Goal: Communication & Community: Share content

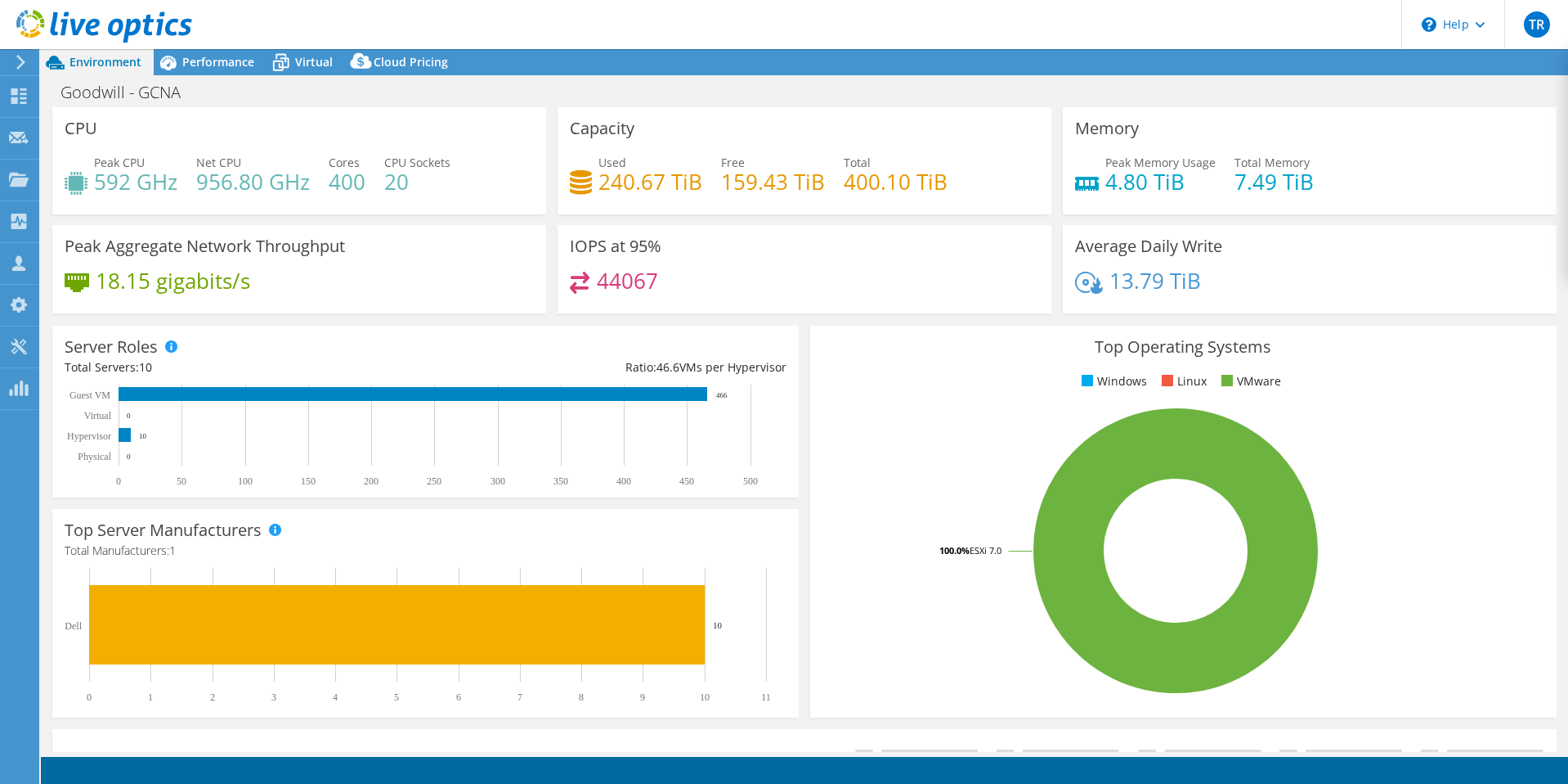
select select "USWest"
select select "USD"
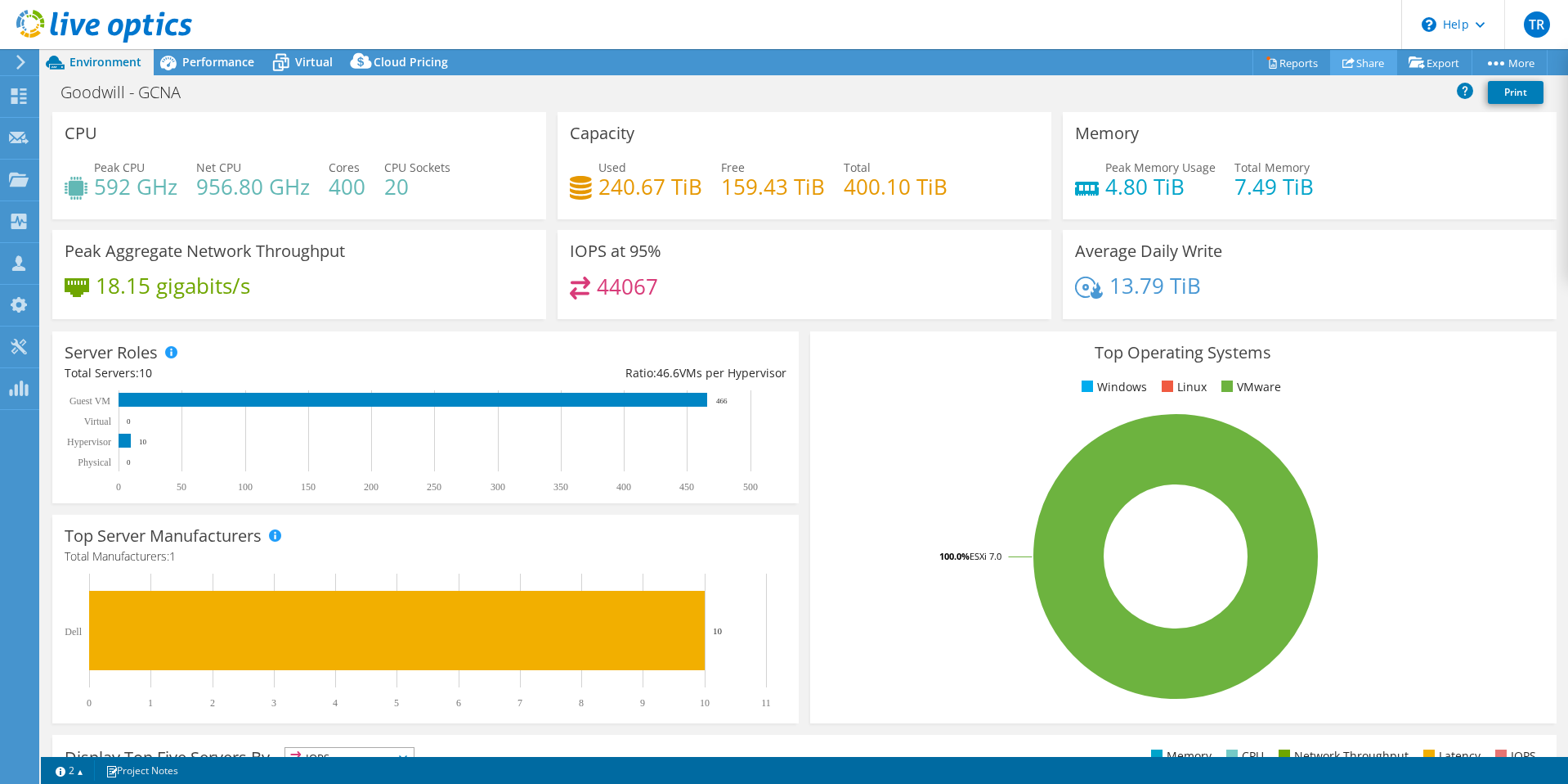
click at [1357, 58] on link "Share" at bounding box center [1363, 62] width 67 height 25
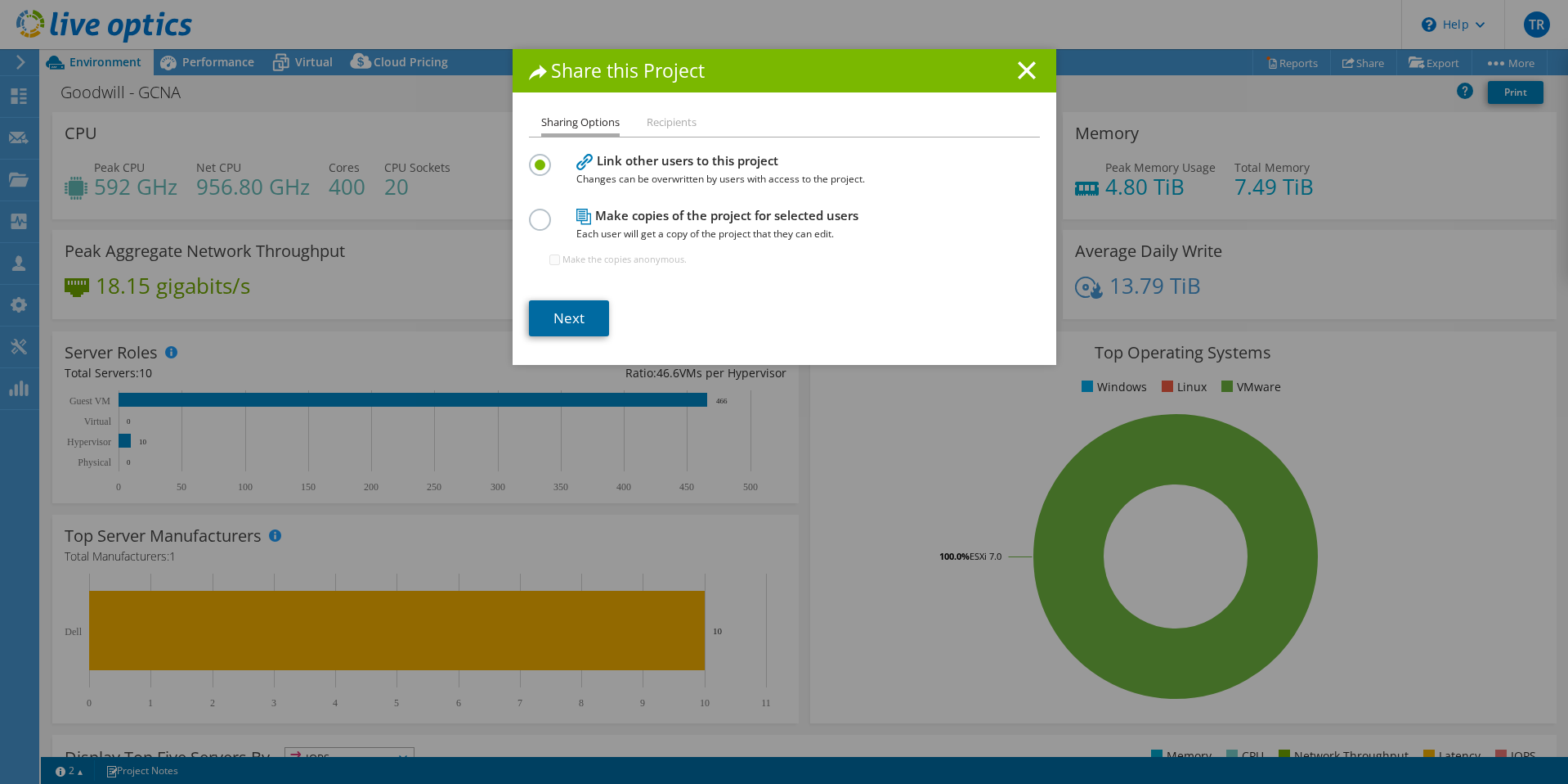
click at [572, 321] on link "Next" at bounding box center [569, 318] width 80 height 36
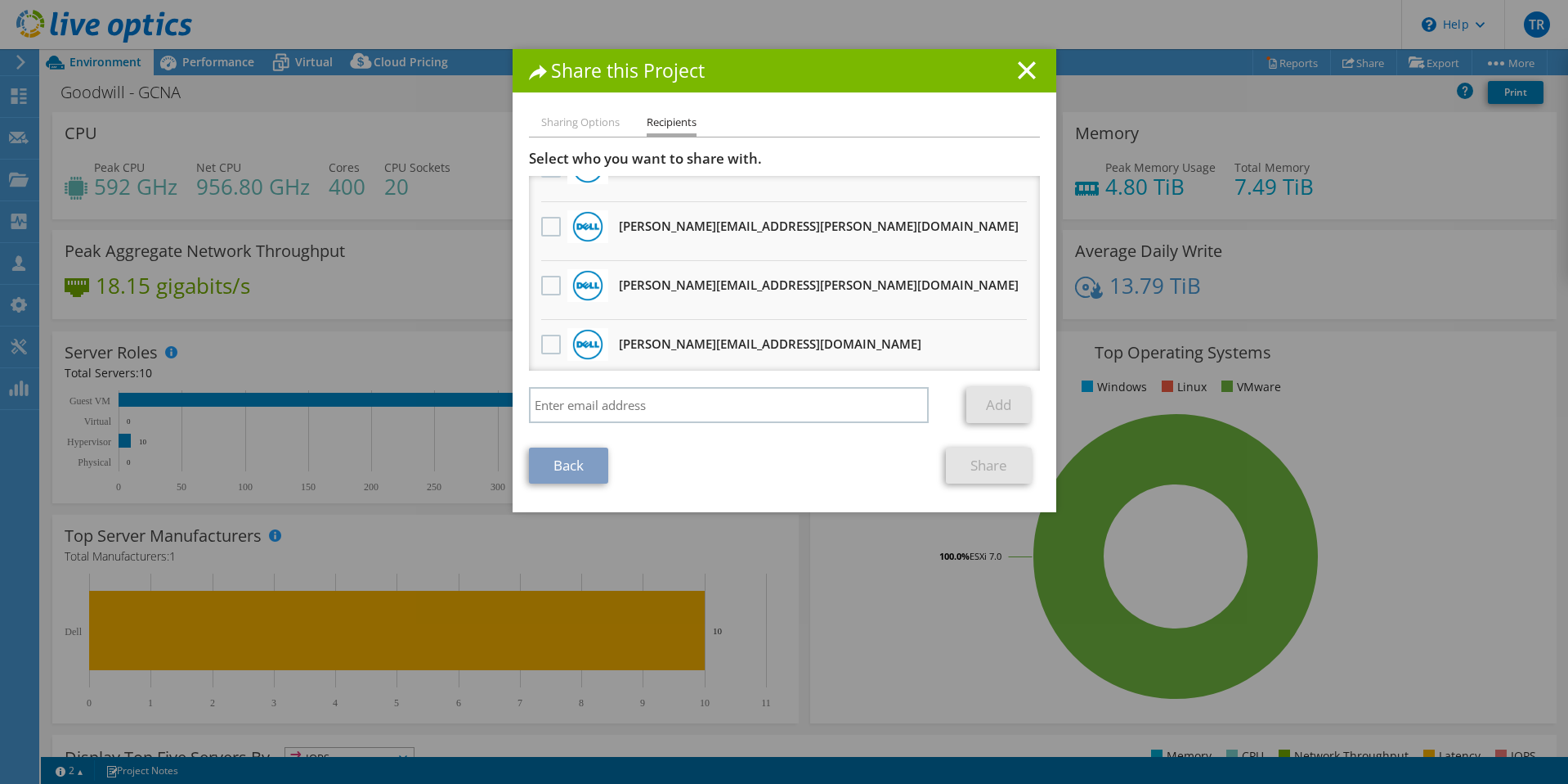
scroll to position [327, 0]
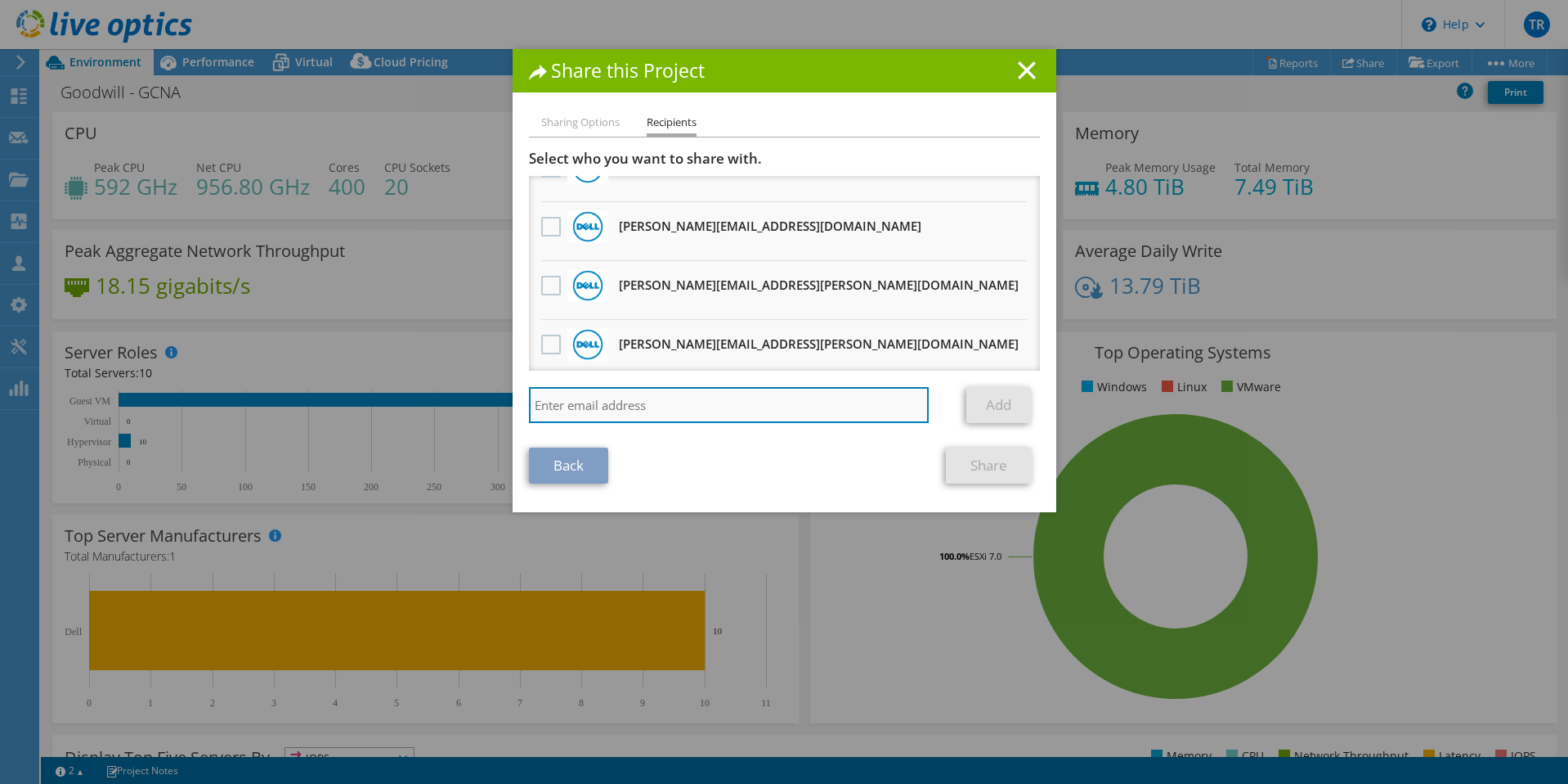
click at [729, 402] on input "search" at bounding box center [729, 404] width 401 height 36
type input "[EMAIL_ADDRESS][DOMAIN_NAME]"
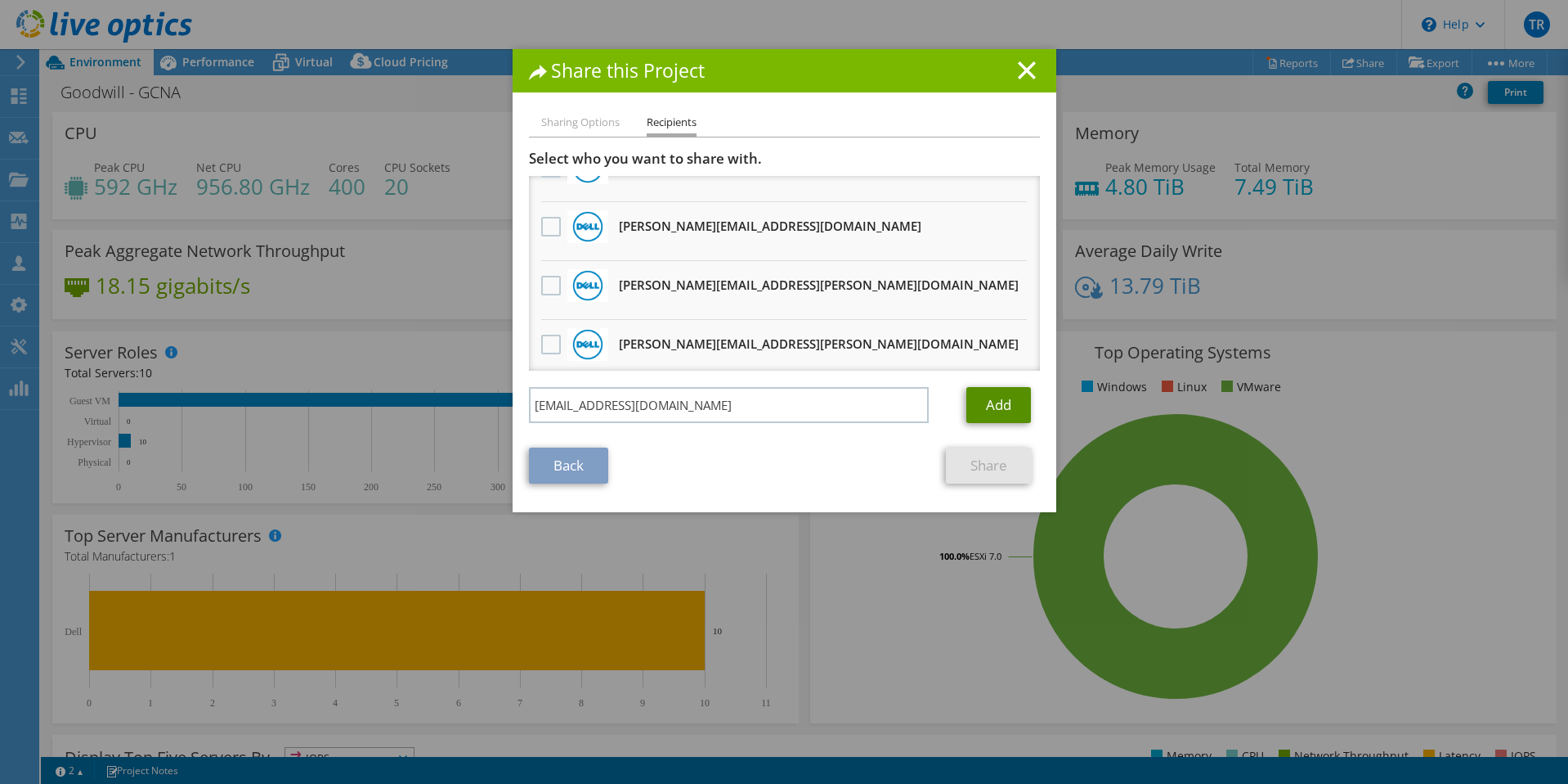
click at [979, 406] on link "Add" at bounding box center [998, 404] width 65 height 36
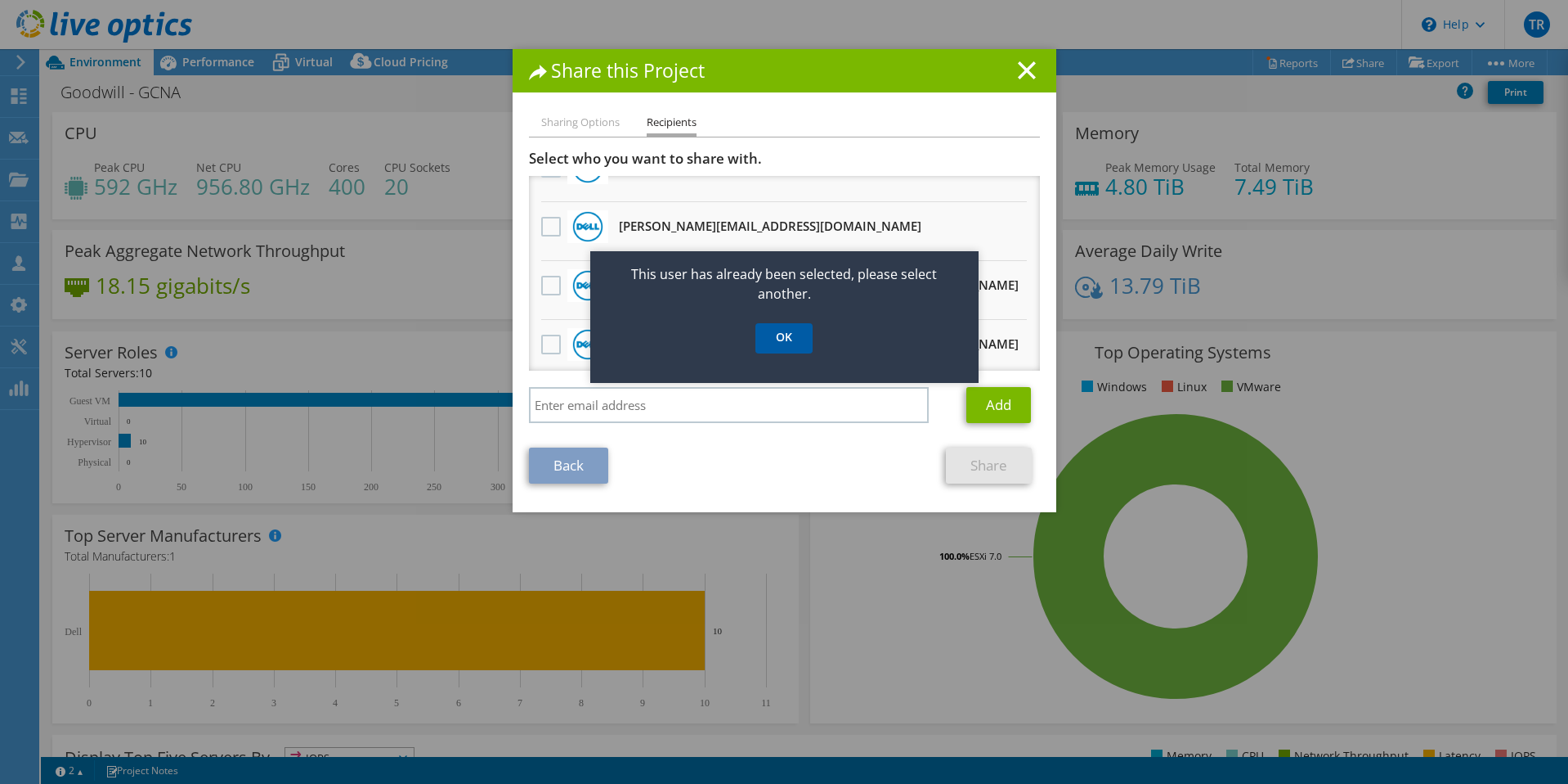
click at [777, 338] on link "OK" at bounding box center [784, 338] width 58 height 31
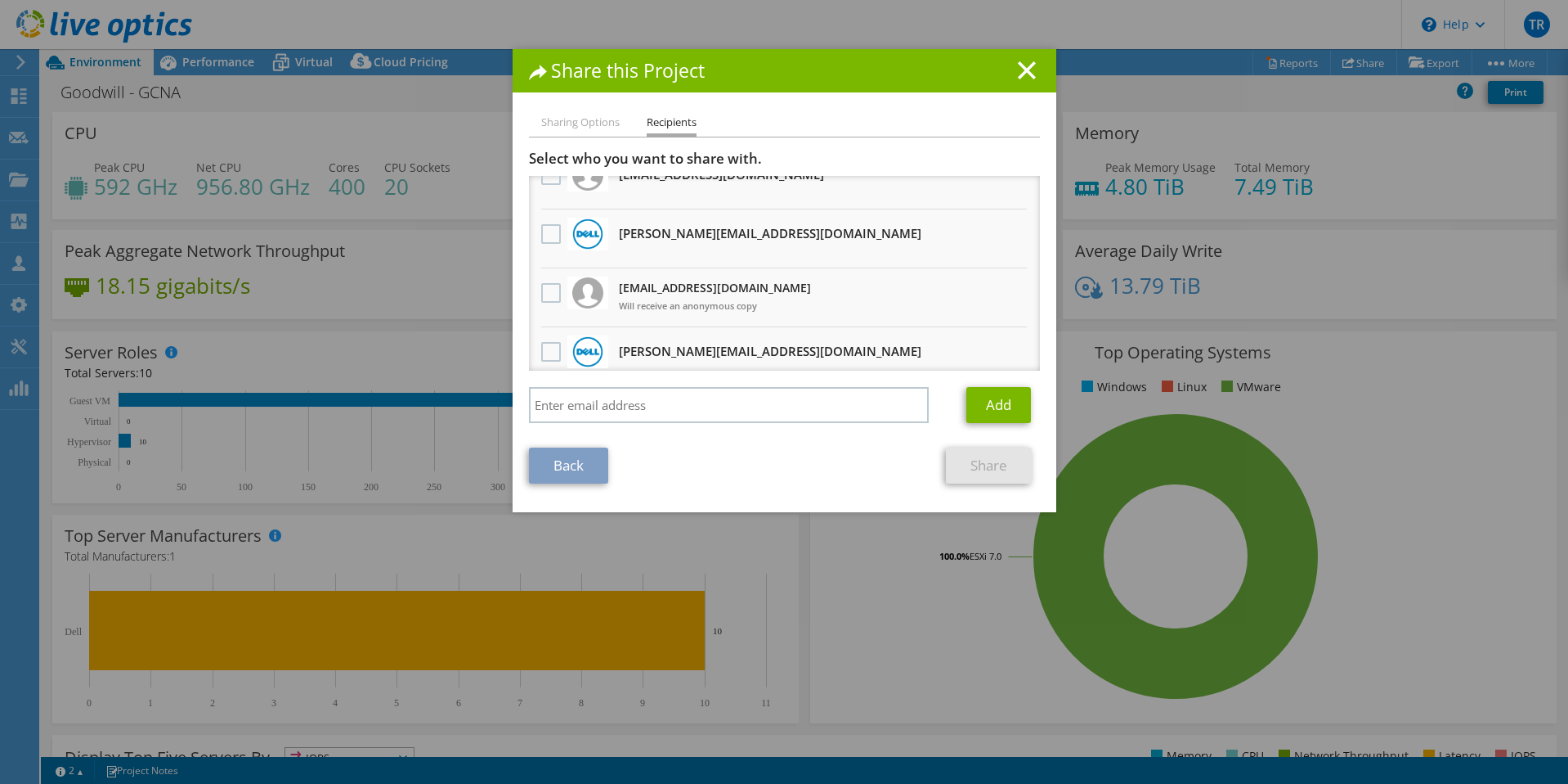
scroll to position [0, 0]
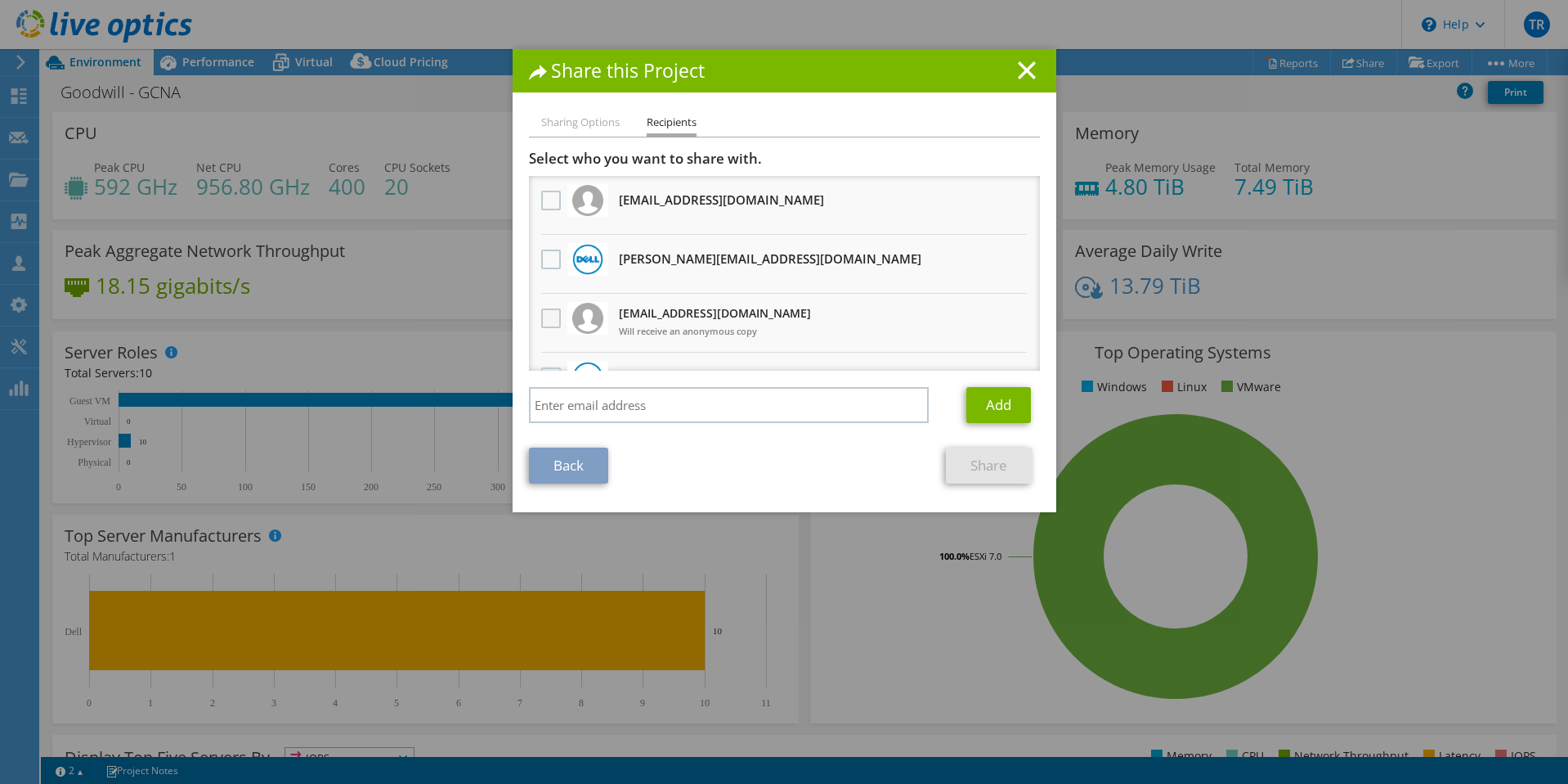
click at [544, 316] on label at bounding box center [552, 318] width 24 height 19
click at [0, 0] on input "checkbox" at bounding box center [0, 0] width 0 height 0
click at [957, 461] on link "Share" at bounding box center [989, 465] width 86 height 36
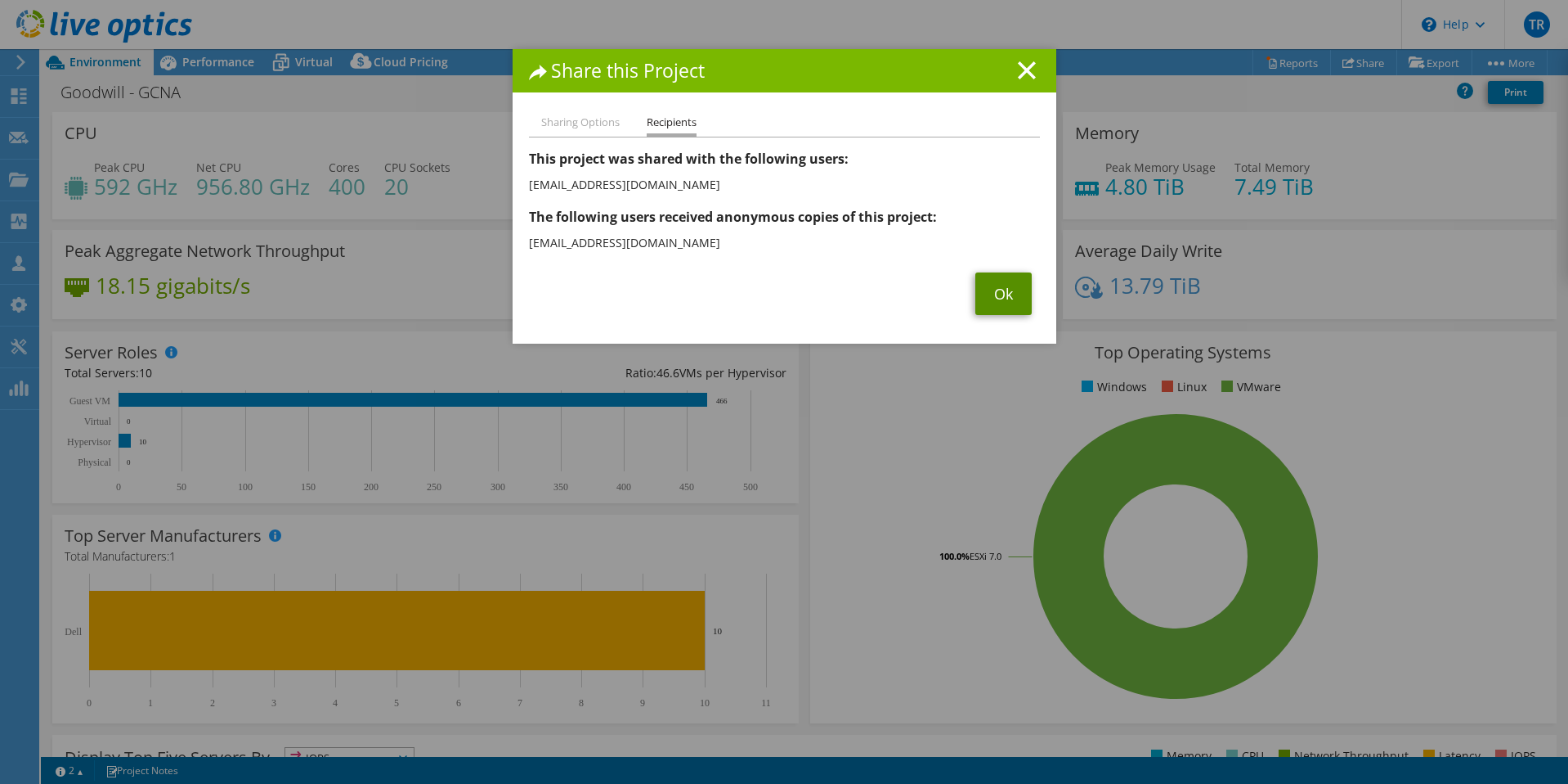
click at [996, 306] on link "Ok" at bounding box center [1003, 293] width 57 height 43
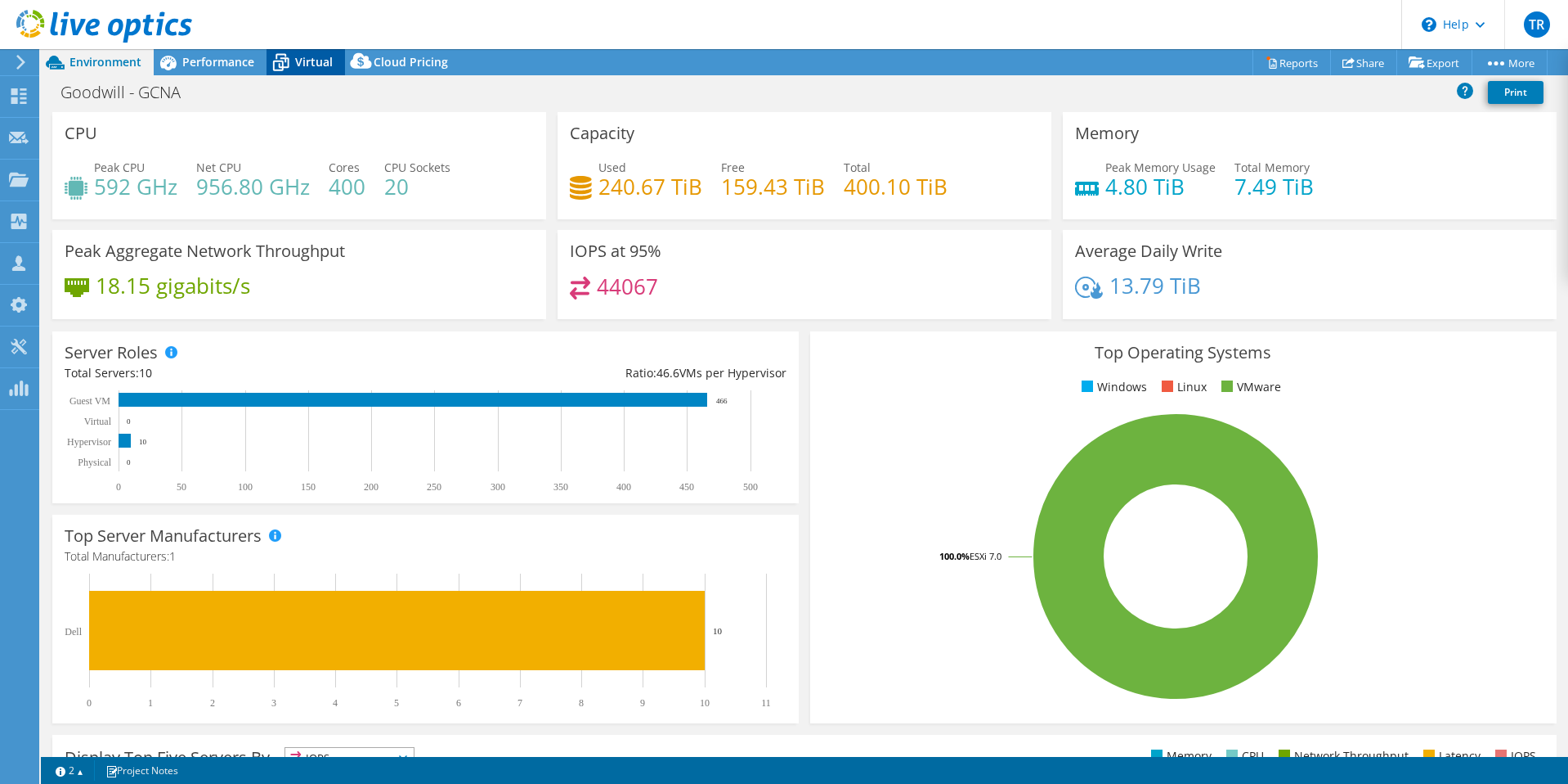
click at [286, 58] on icon at bounding box center [281, 64] width 17 height 13
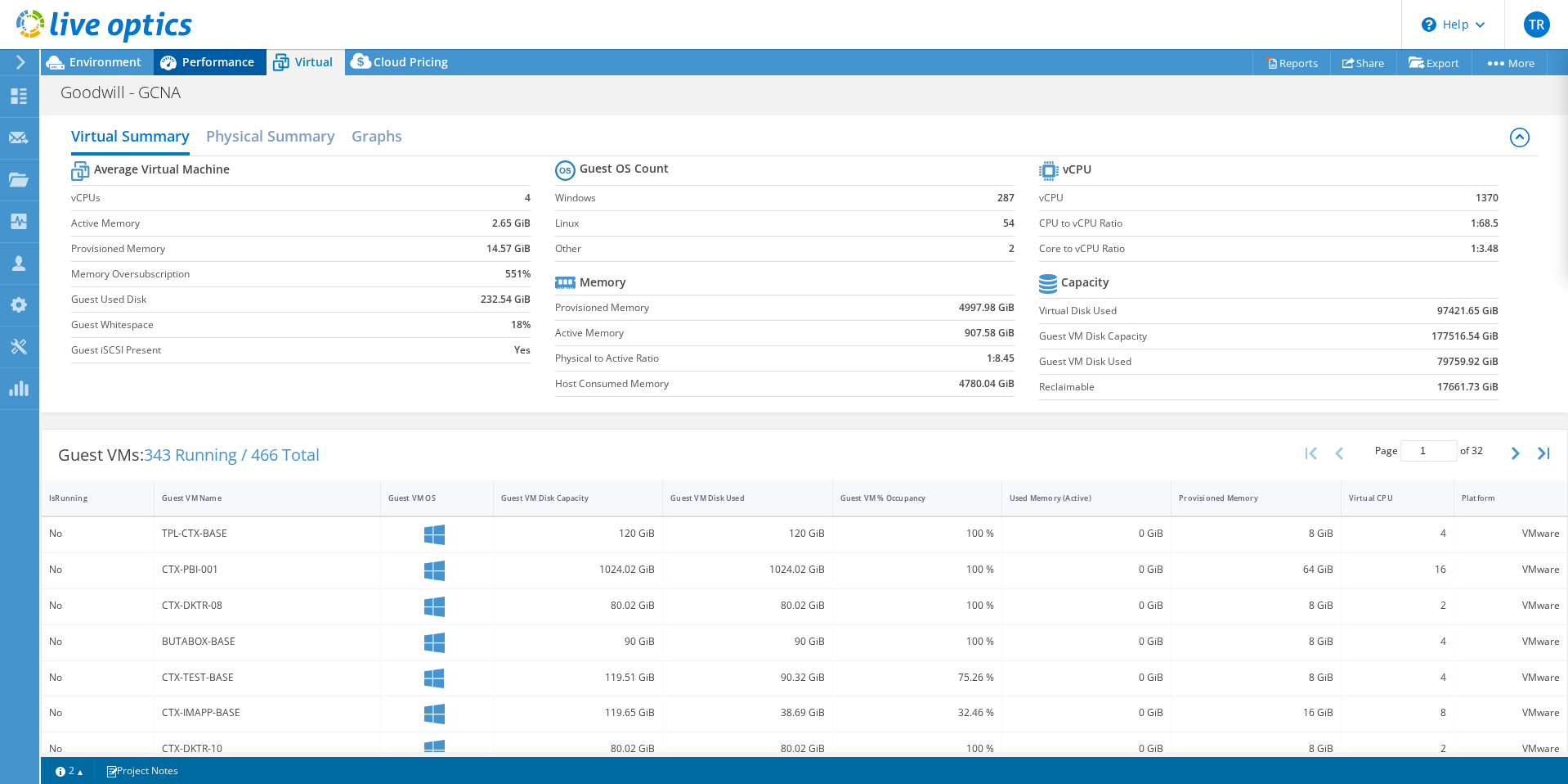
click at [186, 72] on div "Performance" at bounding box center [209, 62] width 113 height 26
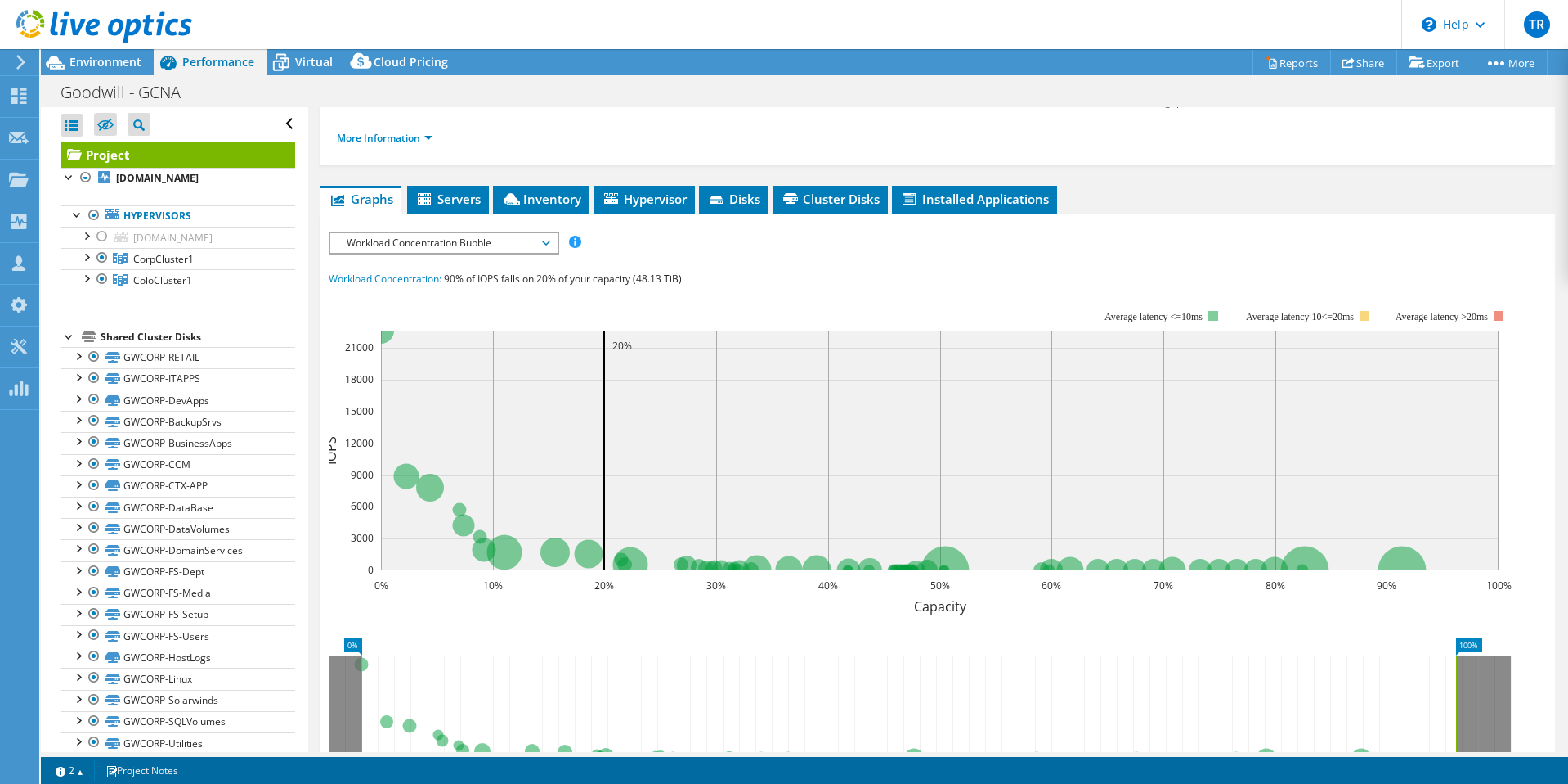
scroll to position [163, 0]
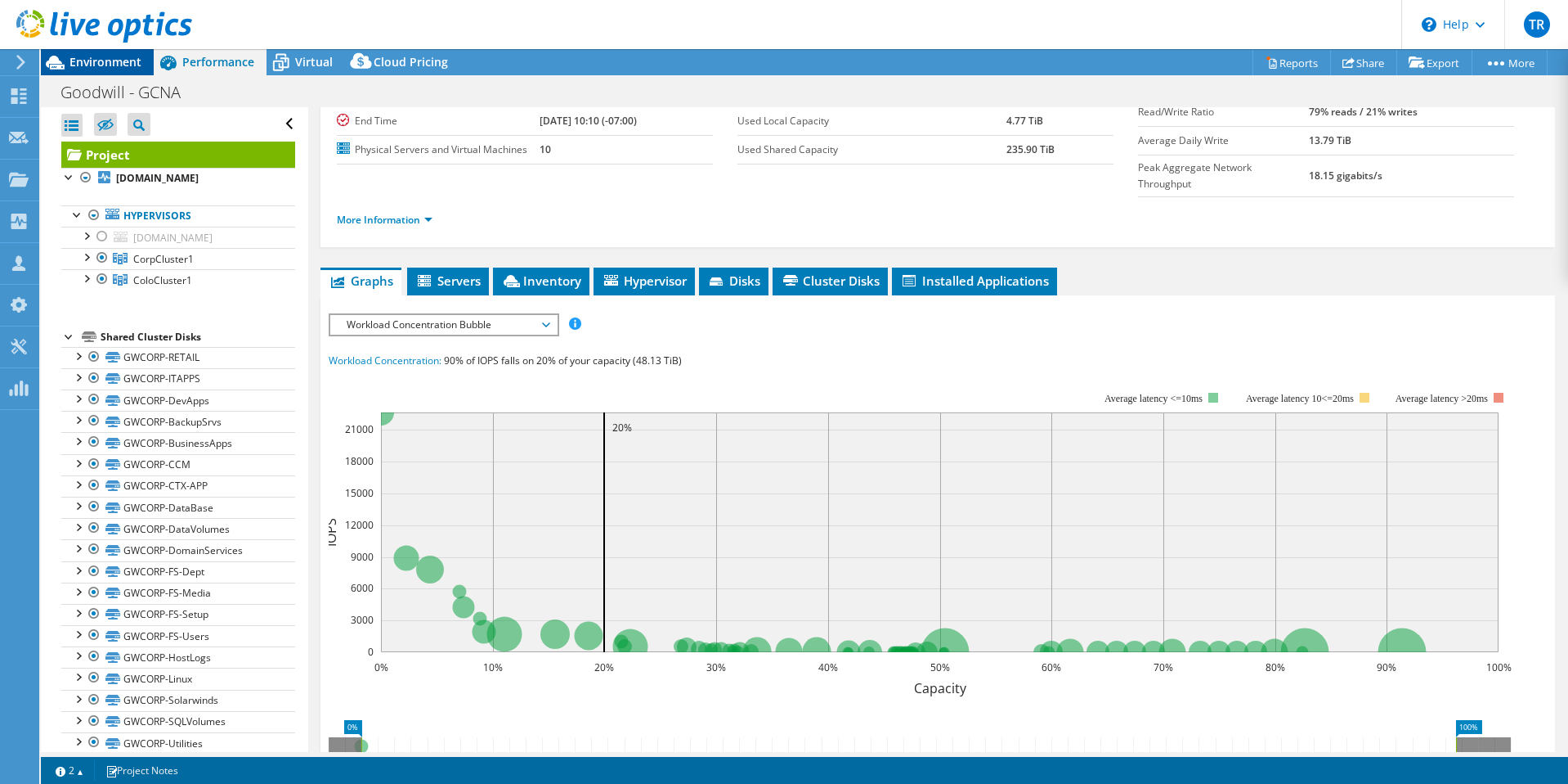
click at [106, 65] on span "Environment" at bounding box center [106, 62] width 72 height 16
